Goal: Transaction & Acquisition: Download file/media

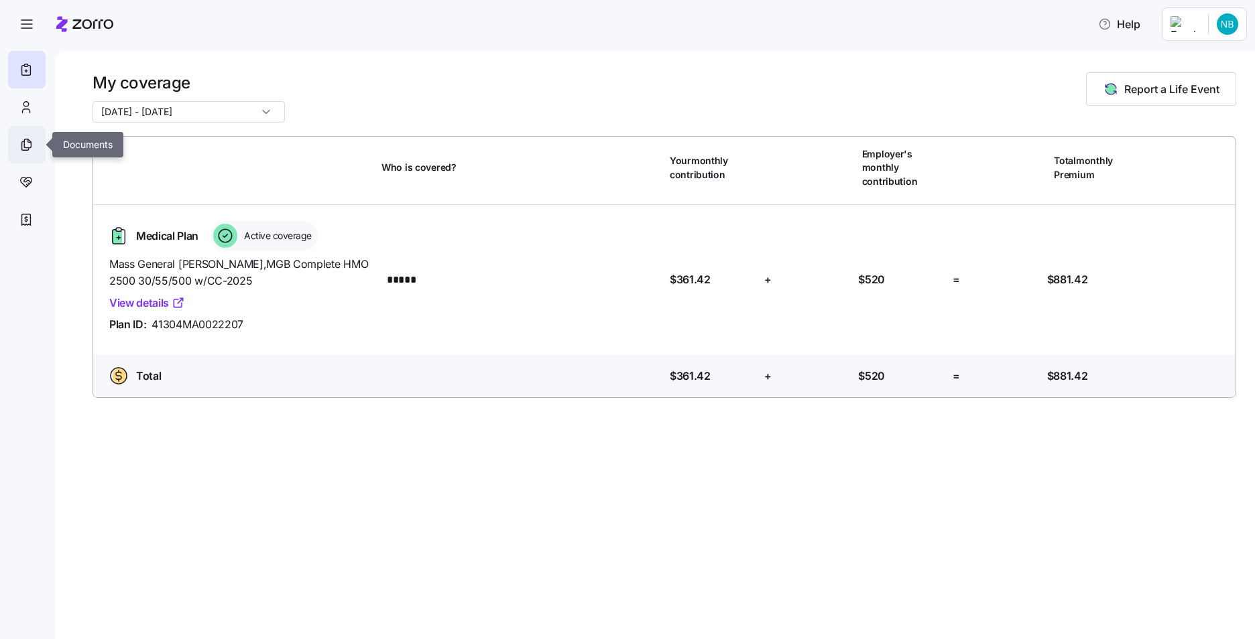
click at [23, 138] on icon at bounding box center [26, 145] width 15 height 16
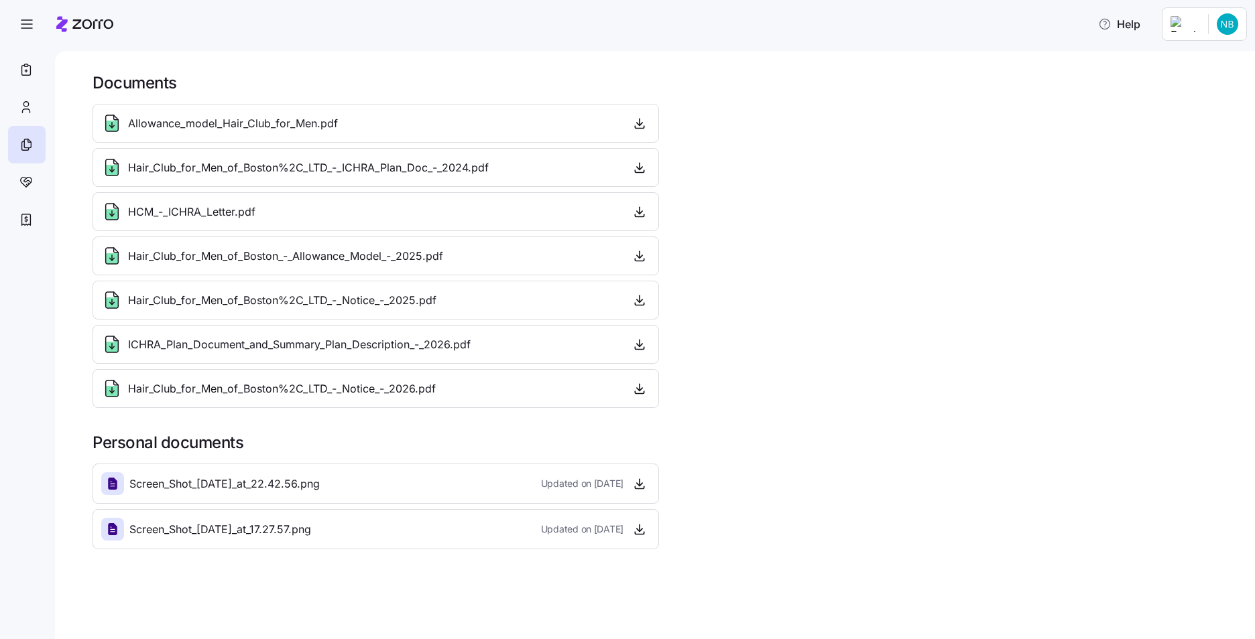
click at [188, 125] on span "Allowance_model_Hair_Club_for_Men.pdf" at bounding box center [233, 123] width 210 height 17
click at [111, 124] on icon at bounding box center [112, 126] width 12 height 11
click at [212, 174] on span "Hair_Club_for_Men_of_Boston%2C_LTD_-_ICHRA_Plan_Doc_-_2024.pdf" at bounding box center [308, 168] width 361 height 17
click at [108, 170] on icon at bounding box center [112, 170] width 12 height 11
click at [159, 174] on span "Hair_Club_for_Men_of_Boston%2C_LTD_-_ICHRA_Plan_Doc_-_2024.pdf" at bounding box center [308, 168] width 361 height 17
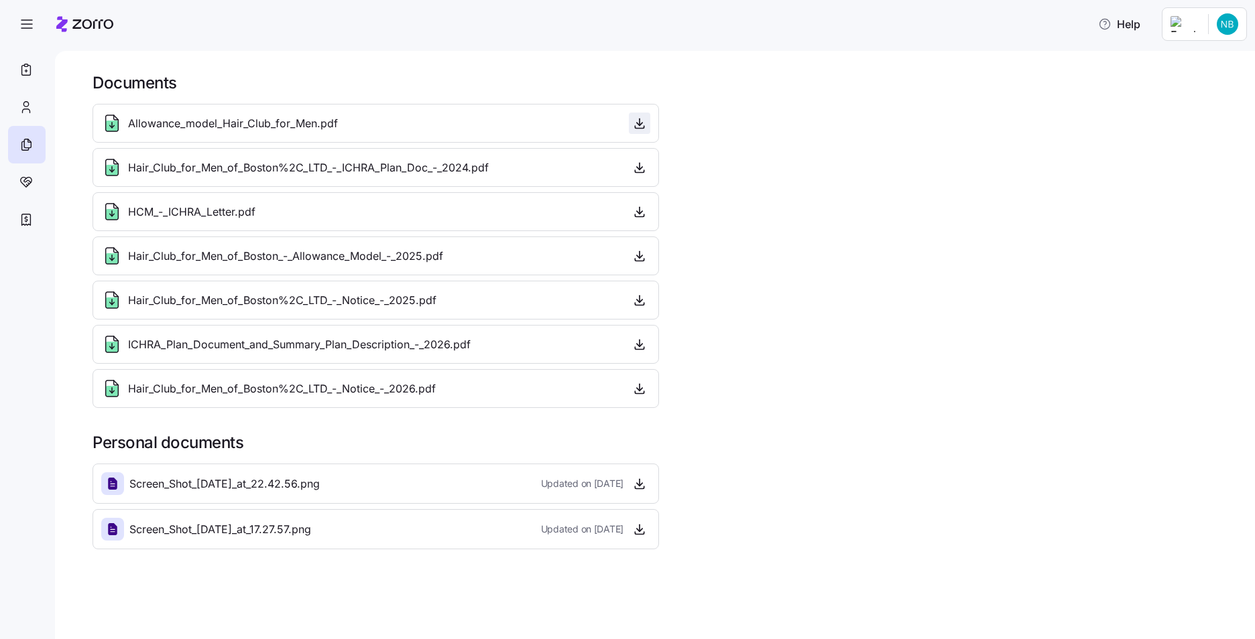
click at [638, 126] on icon "button" at bounding box center [639, 123] width 13 height 13
click at [638, 172] on icon "button" at bounding box center [639, 167] width 13 height 13
click at [639, 257] on icon "button" at bounding box center [639, 255] width 13 height 13
click at [639, 254] on icon "button" at bounding box center [639, 255] width 0 height 7
click at [643, 125] on icon "button" at bounding box center [639, 123] width 13 height 13
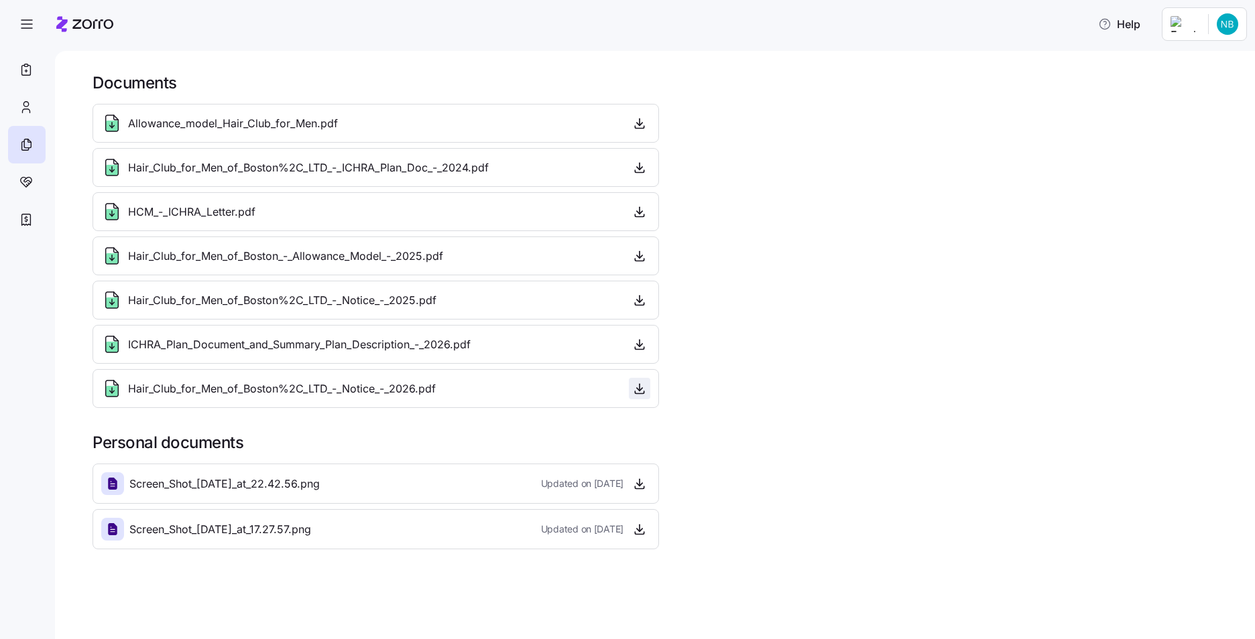
click at [639, 393] on icon "button" at bounding box center [639, 388] width 13 height 13
click at [641, 347] on icon "button" at bounding box center [639, 344] width 13 height 13
click at [637, 387] on icon "button" at bounding box center [639, 388] width 13 height 13
click at [641, 483] on icon "button" at bounding box center [639, 483] width 13 height 13
click at [640, 534] on icon "button" at bounding box center [639, 529] width 13 height 13
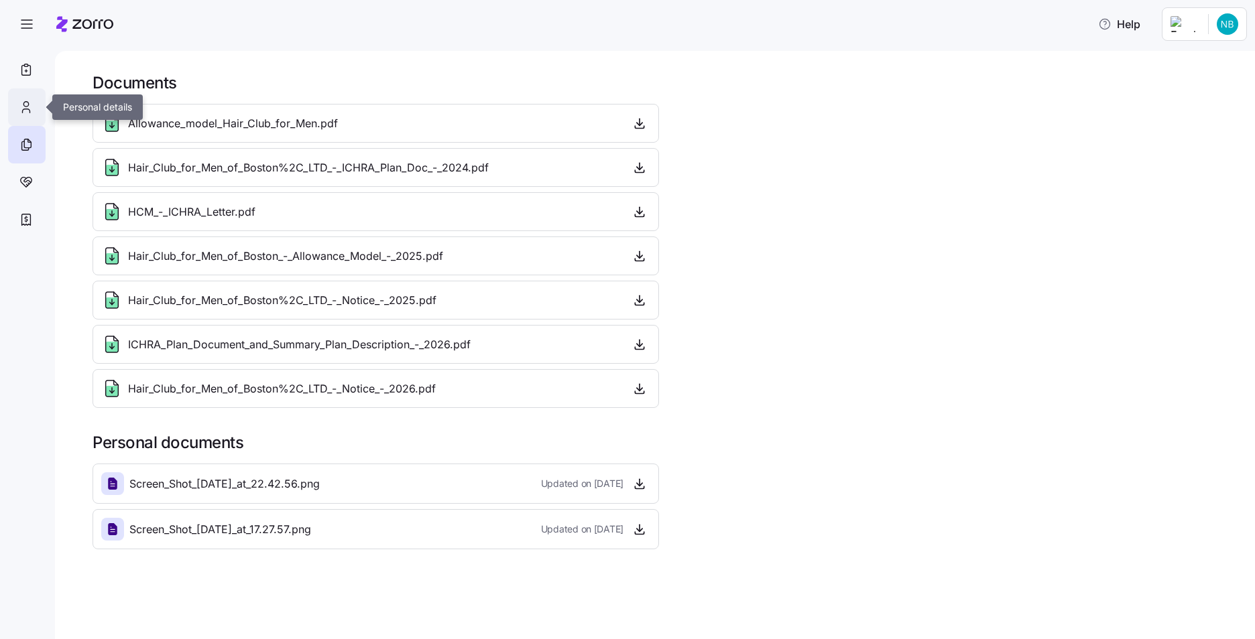
click at [29, 108] on icon at bounding box center [26, 107] width 15 height 16
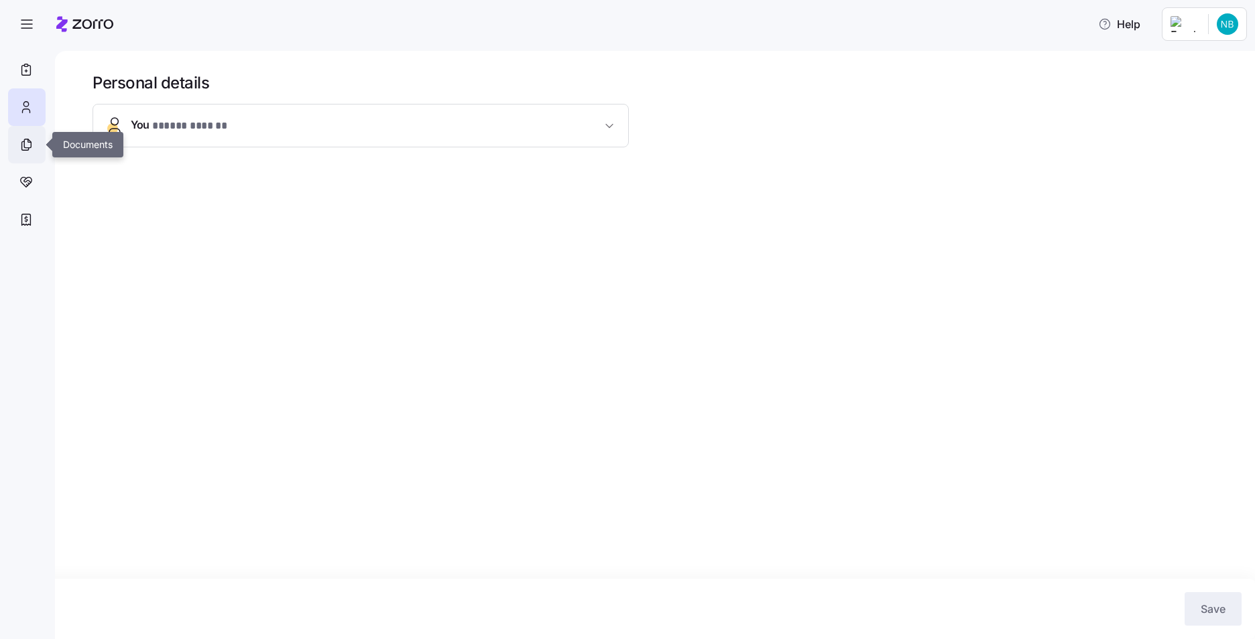
click at [31, 143] on icon at bounding box center [27, 143] width 7 height 9
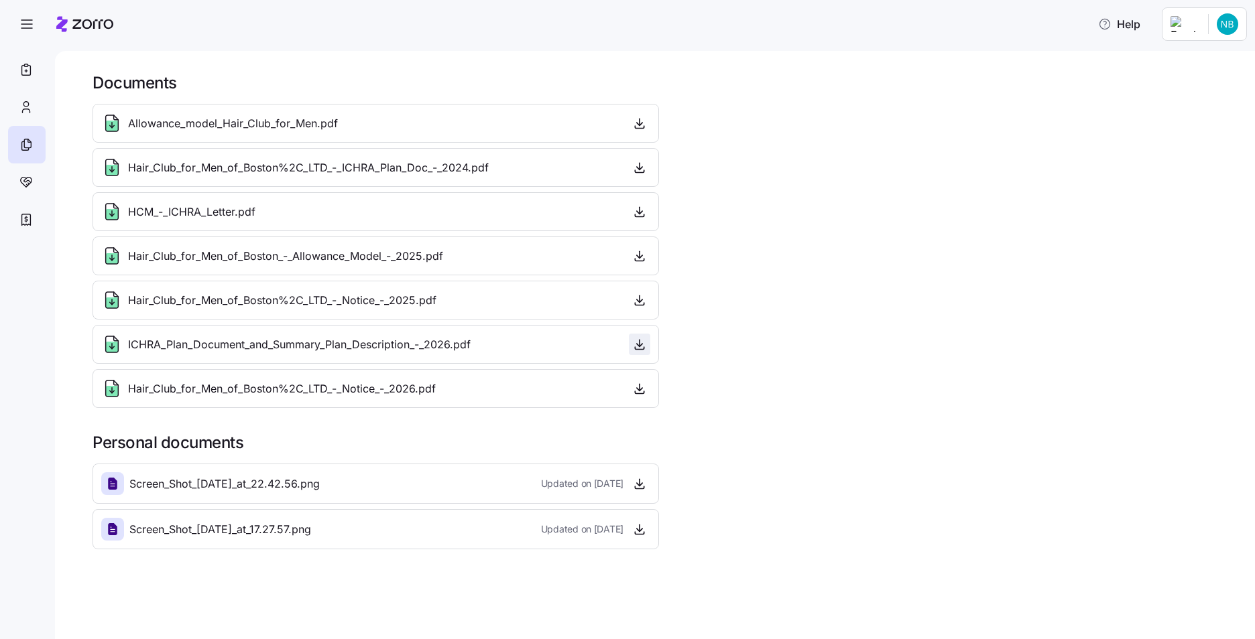
click at [640, 345] on icon "button" at bounding box center [639, 344] width 13 height 13
click at [642, 387] on icon "button" at bounding box center [639, 388] width 13 height 13
click at [638, 342] on icon "button" at bounding box center [639, 344] width 13 height 13
click at [639, 389] on icon "button" at bounding box center [639, 388] width 13 height 13
